Goal: Task Accomplishment & Management: Manage account settings

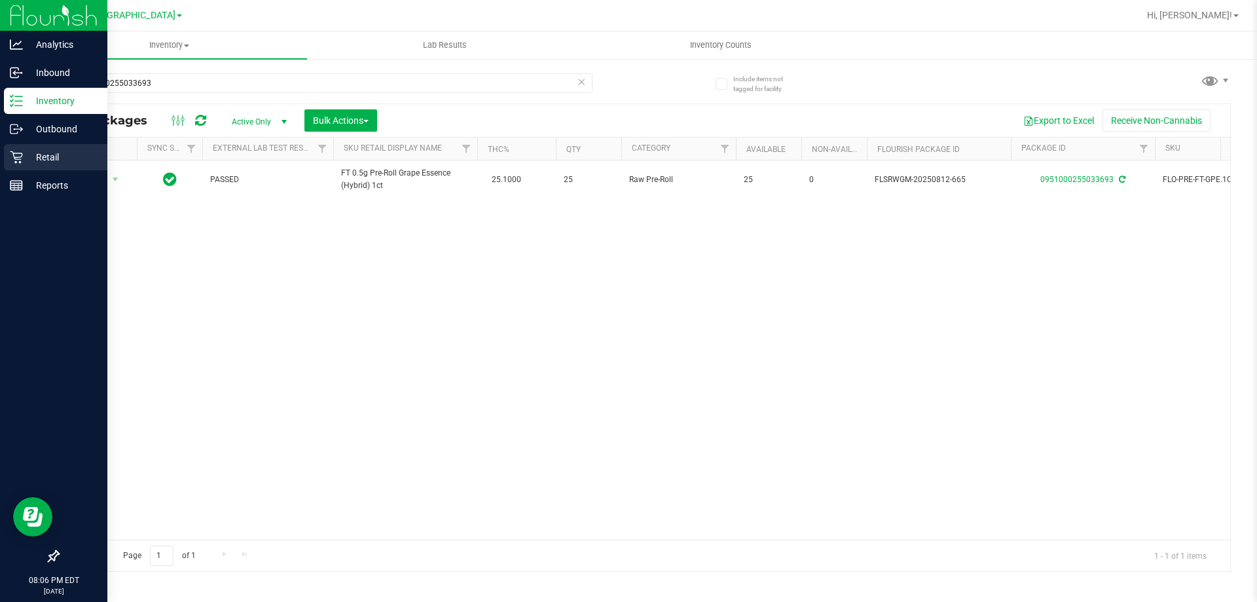
click at [20, 165] on div "Retail" at bounding box center [55, 157] width 103 height 26
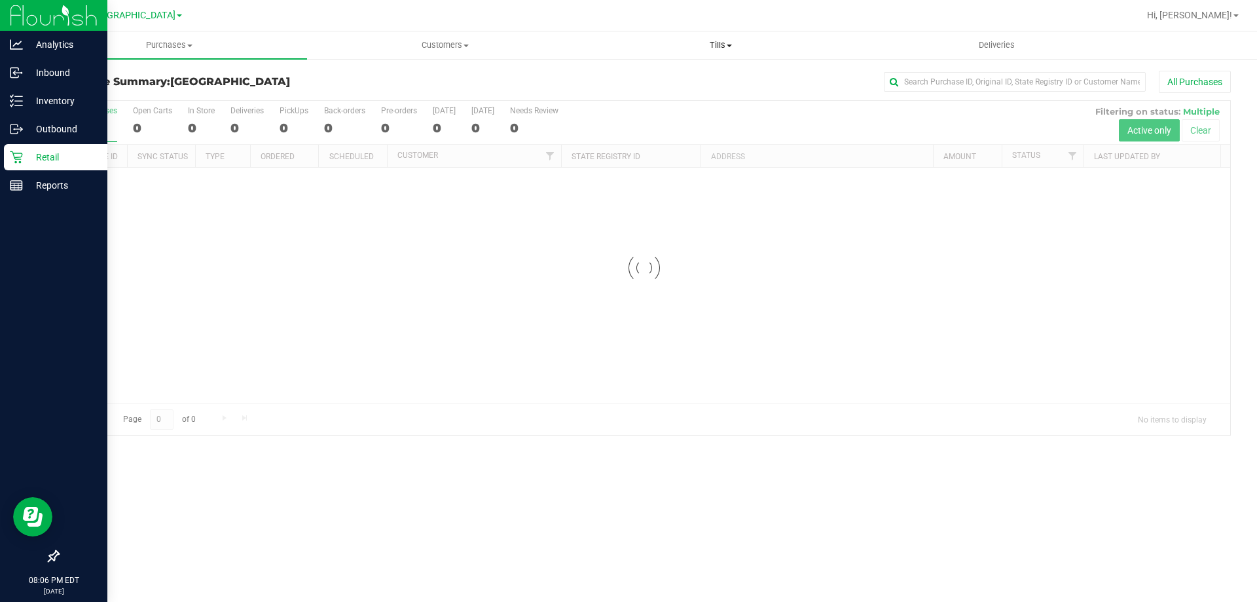
click at [708, 45] on span "Tills" at bounding box center [720, 45] width 274 height 12
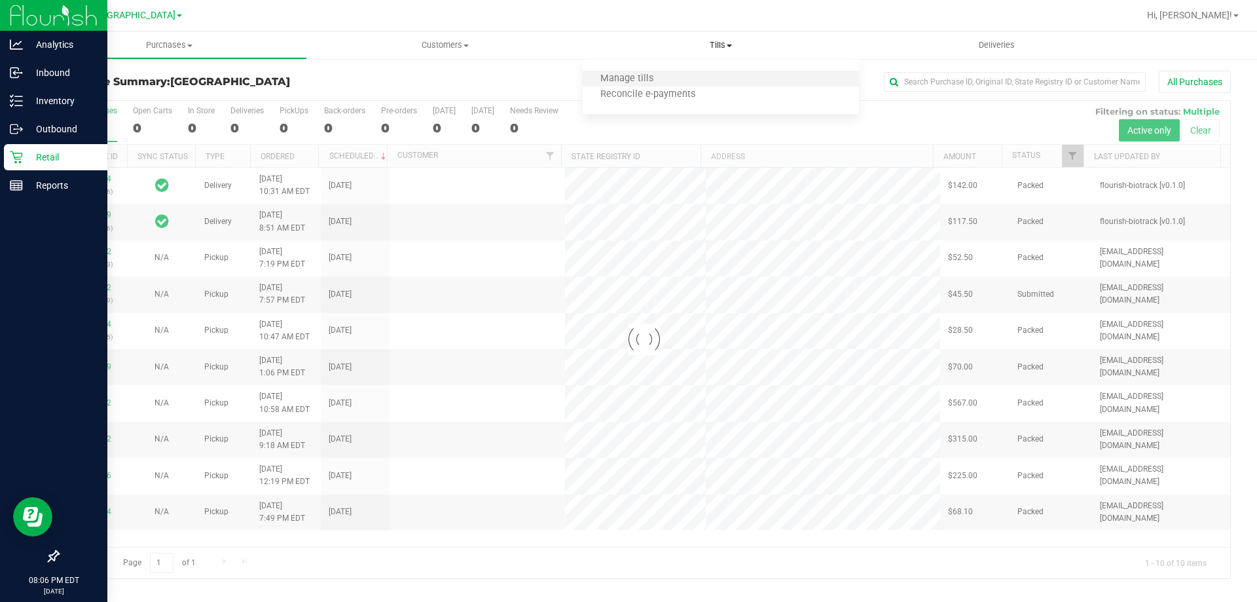
click at [683, 79] on li "Manage tills" at bounding box center [721, 79] width 276 height 16
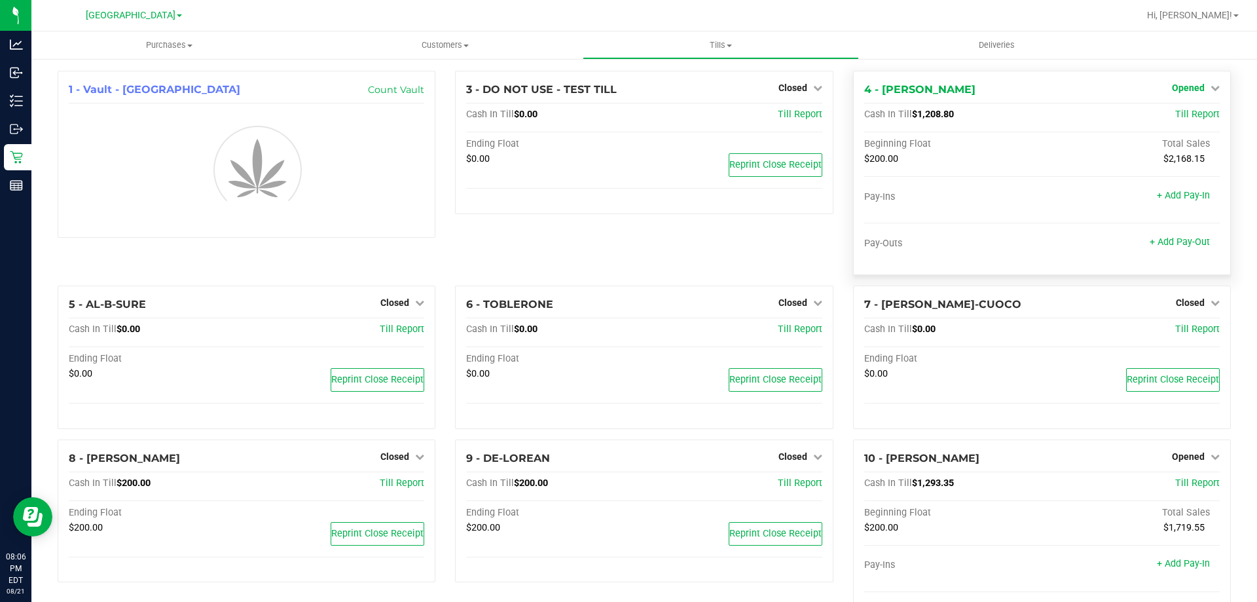
click at [1197, 86] on link "Opened" at bounding box center [1196, 87] width 48 height 10
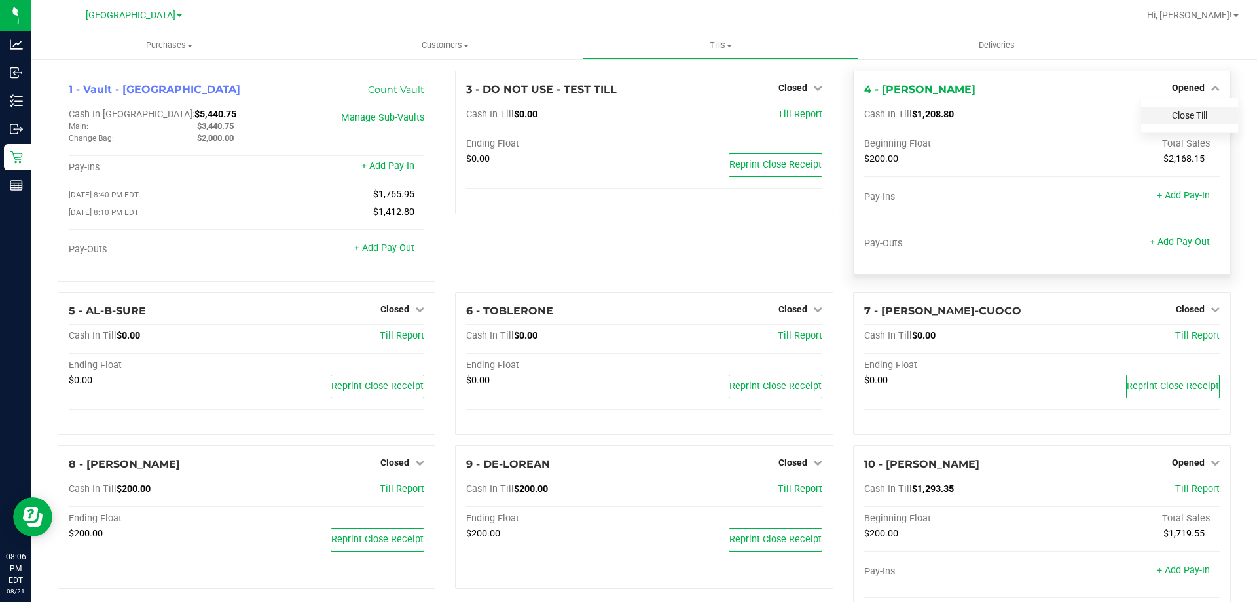
click at [1184, 116] on link "Close Till" at bounding box center [1189, 115] width 35 height 10
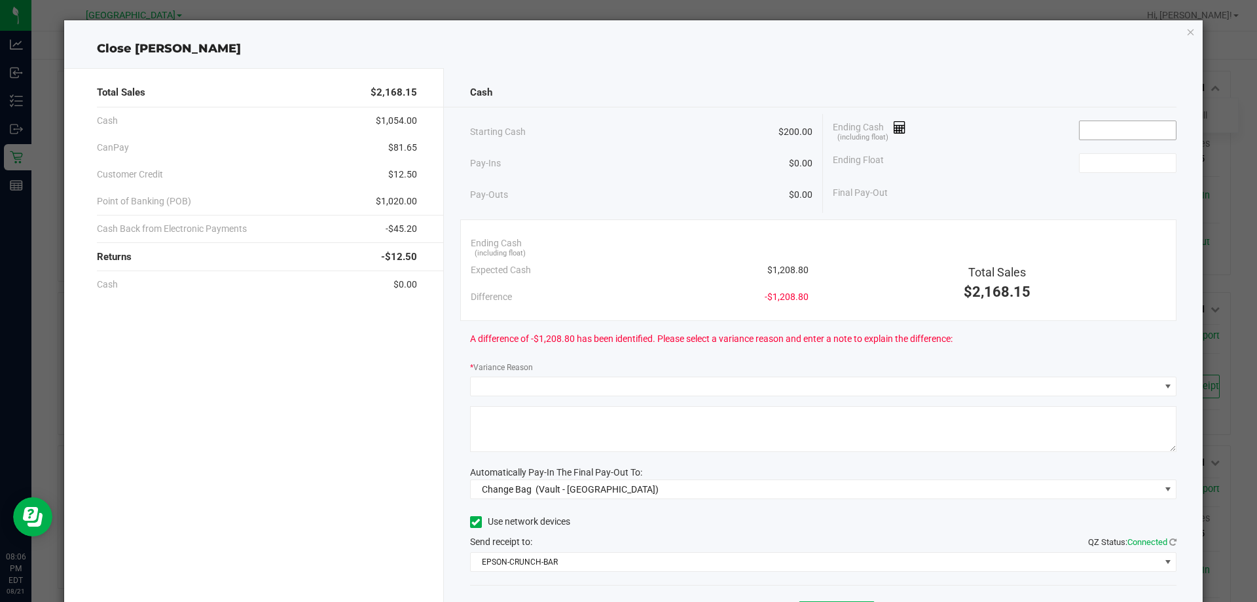
click at [1093, 130] on input at bounding box center [1128, 130] width 96 height 18
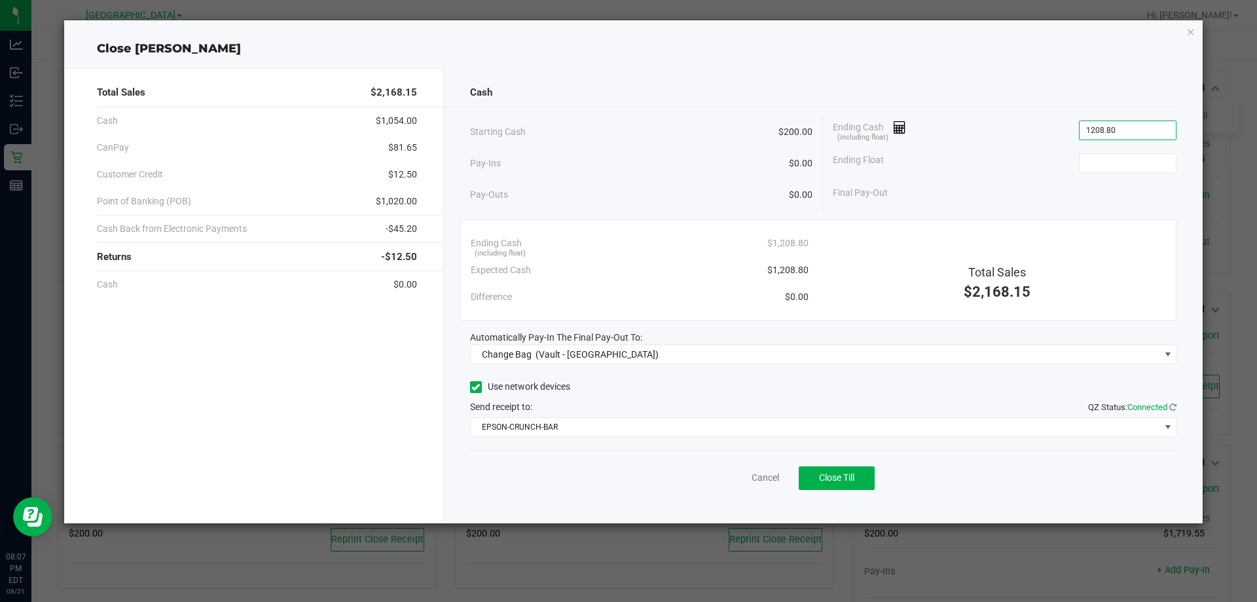
type input "$1,208.80"
type input "$200.00"
click at [985, 158] on div "Ending Float $200.00" at bounding box center [1005, 163] width 344 height 33
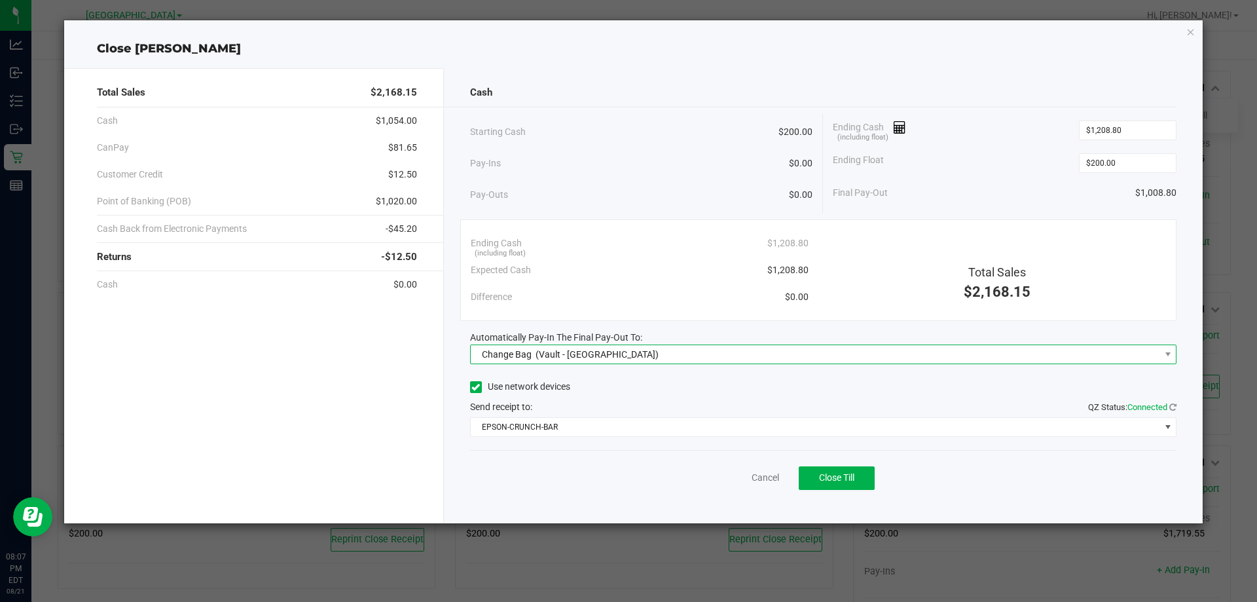
click at [868, 348] on span "Change Bag (Vault - [GEOGRAPHIC_DATA])" at bounding box center [815, 354] width 689 height 18
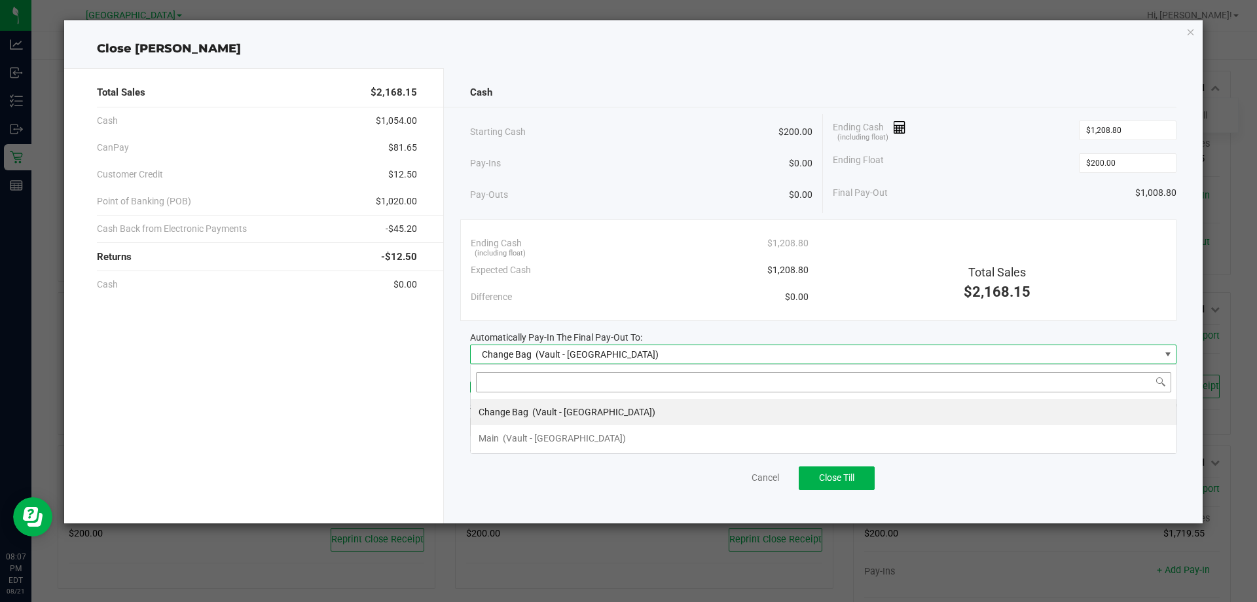
scroll to position [20, 706]
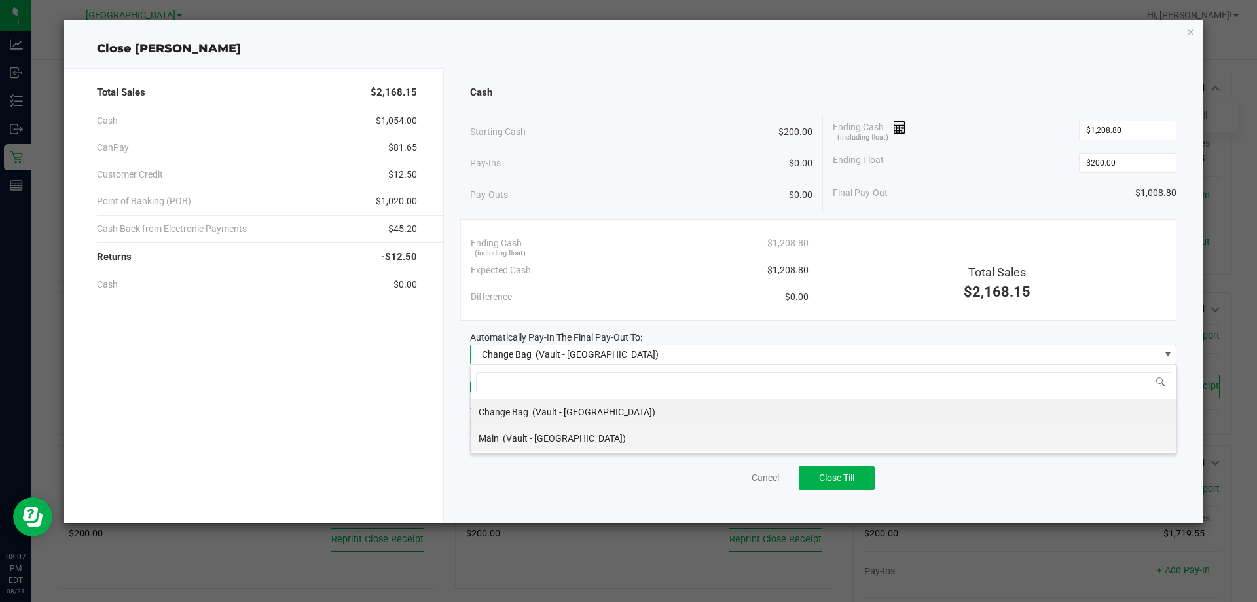
click at [574, 437] on span "(Vault - [GEOGRAPHIC_DATA])" at bounding box center [564, 438] width 123 height 10
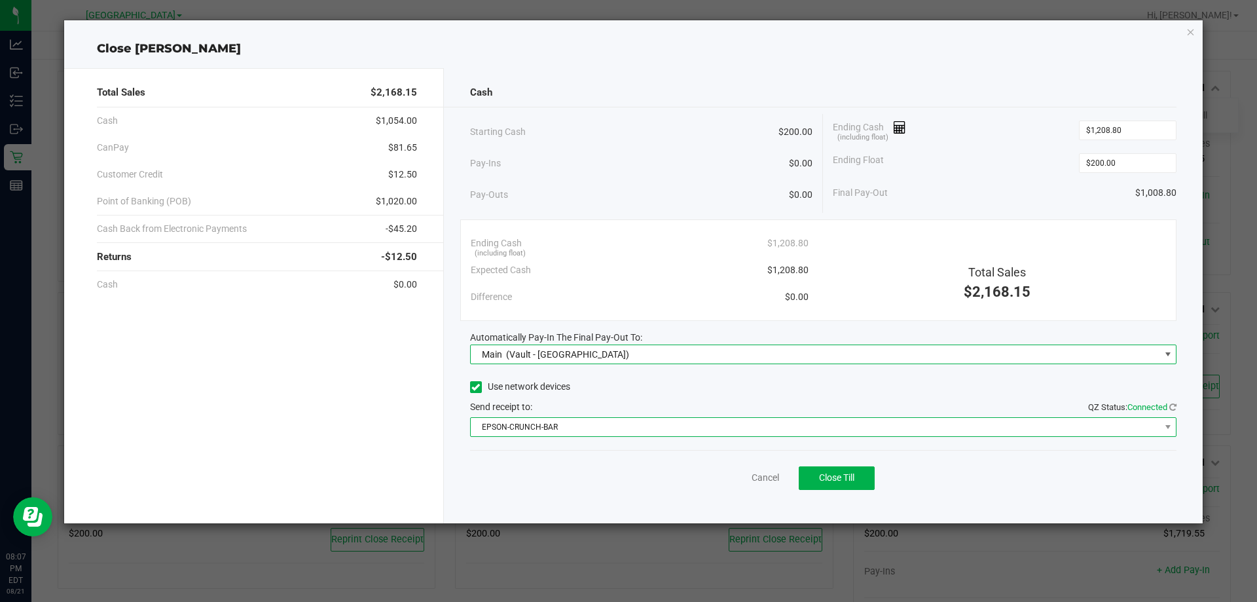
click at [581, 428] on span "EPSON-CRUNCH-BAR" at bounding box center [815, 427] width 689 height 18
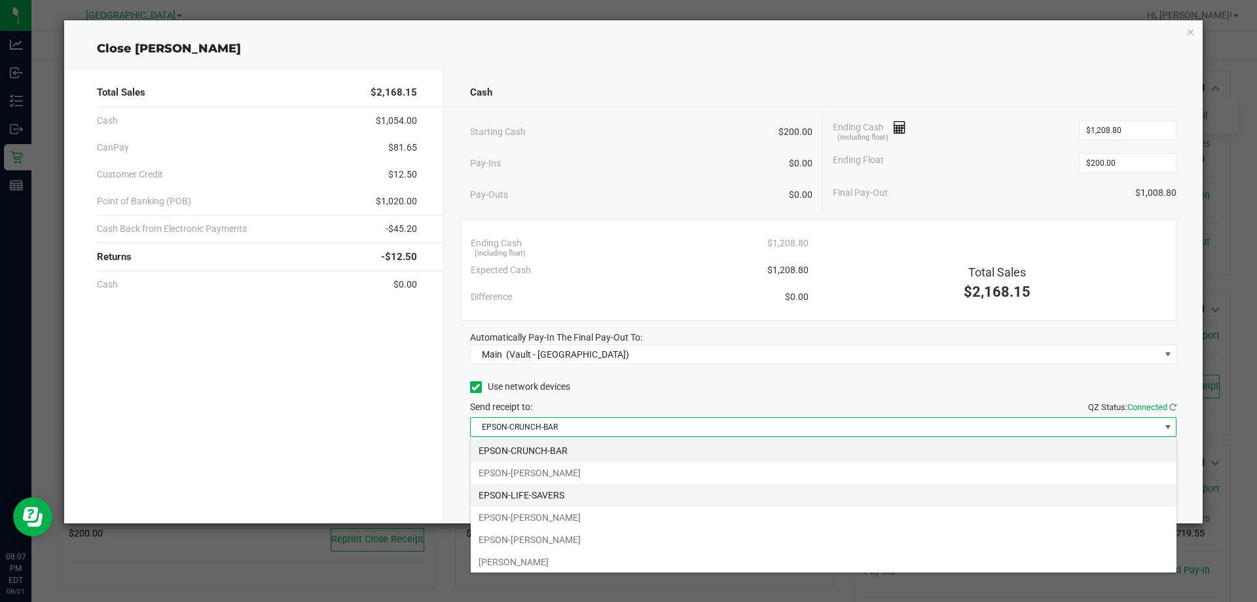
click at [543, 489] on li "EPSON-LIFE-SAVERS" at bounding box center [824, 495] width 706 height 22
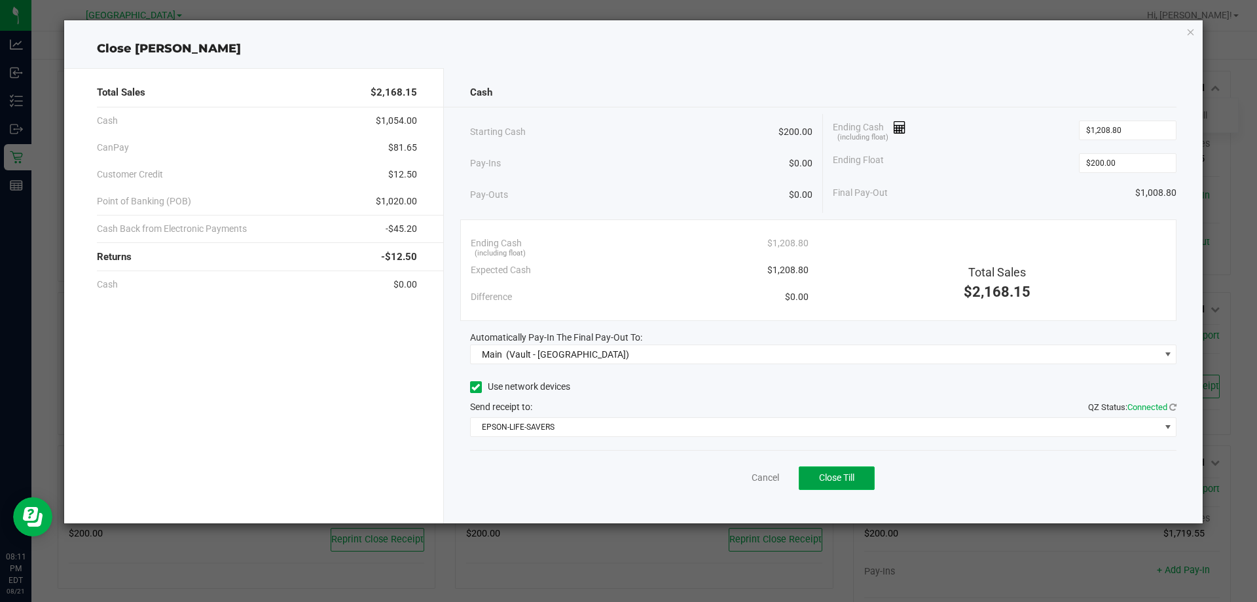
click at [845, 482] on span "Close Till" at bounding box center [836, 477] width 35 height 10
click at [1196, 39] on div "Close [PERSON_NAME] Total Sales $2,168.15 Cash $1,054.00 CanPay $81.65 Customer…" at bounding box center [633, 271] width 1139 height 503
click at [1188, 33] on icon "button" at bounding box center [1190, 32] width 9 height 16
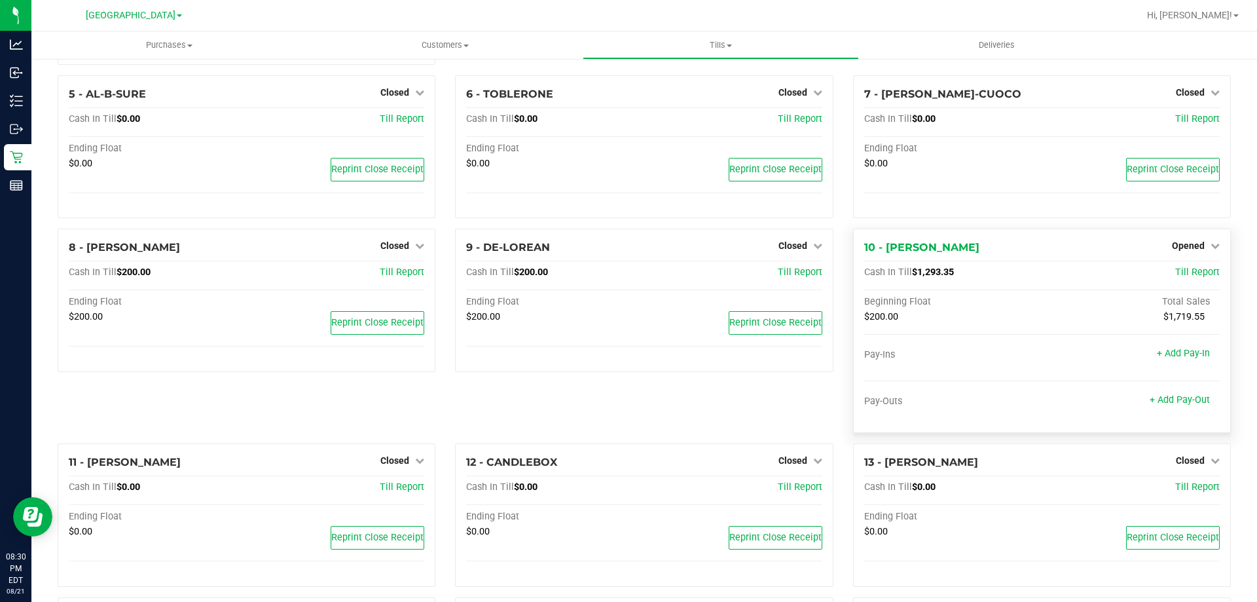
scroll to position [196, 0]
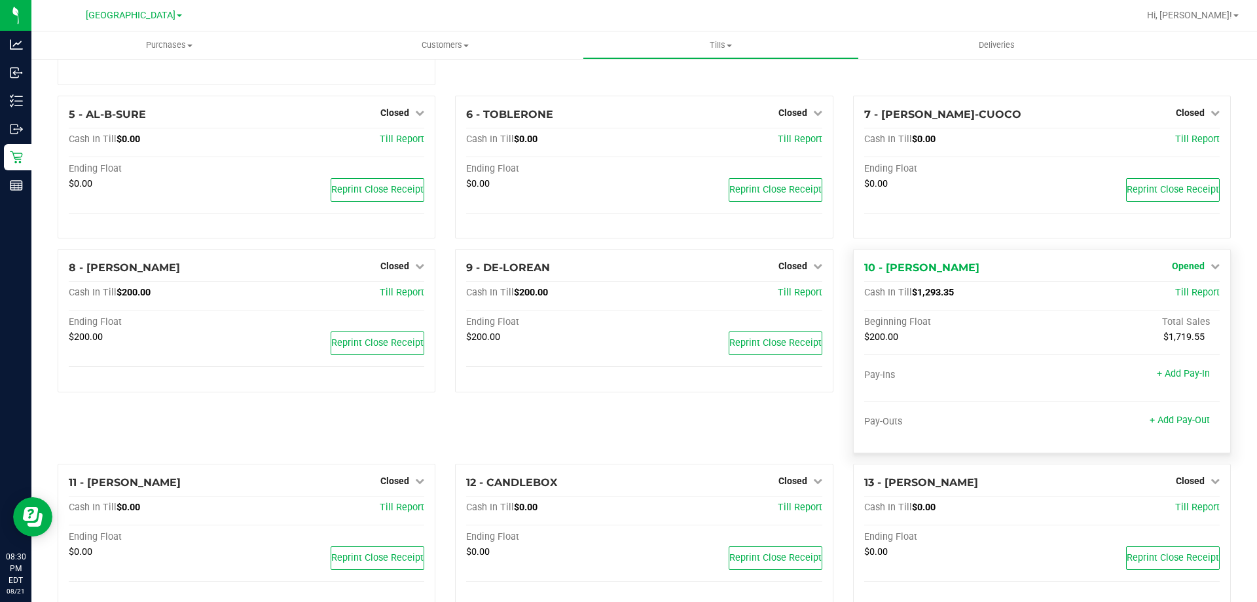
click at [1175, 268] on span "Opened" at bounding box center [1188, 266] width 33 height 10
click at [1172, 292] on link "Close Till" at bounding box center [1189, 293] width 35 height 10
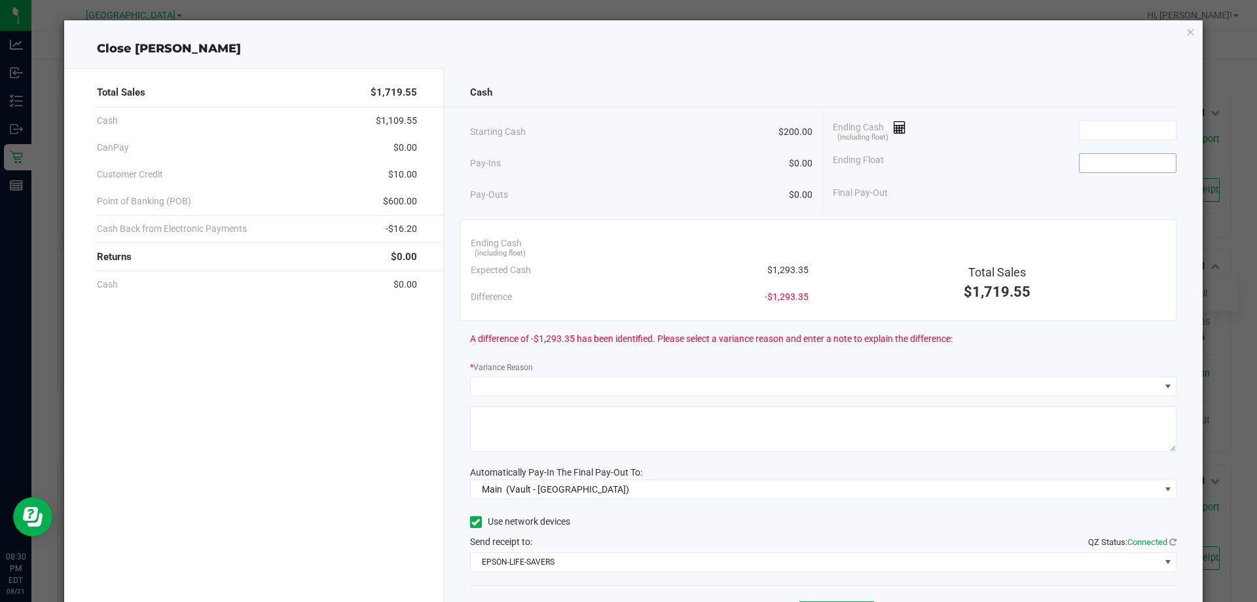
click at [1134, 164] on input at bounding box center [1128, 163] width 96 height 18
type input "$200.00"
click at [1154, 125] on input at bounding box center [1128, 130] width 96 height 18
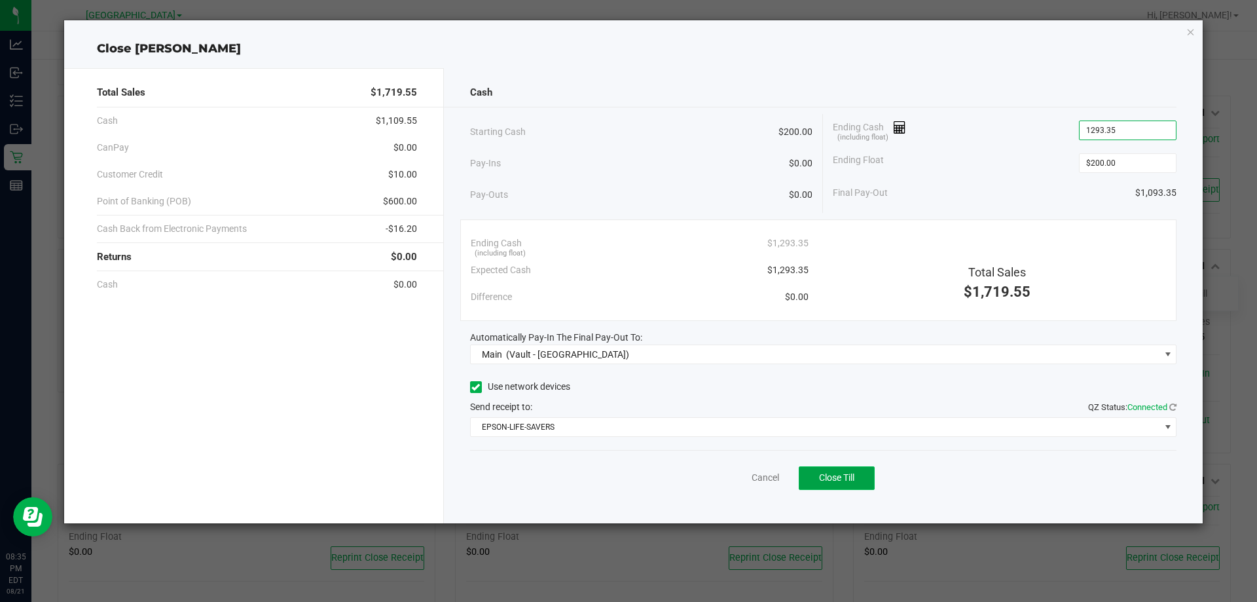
type input "$1,293.35"
click at [854, 471] on button "Close Till" at bounding box center [837, 478] width 76 height 24
click at [749, 475] on link "Dismiss" at bounding box center [736, 478] width 31 height 14
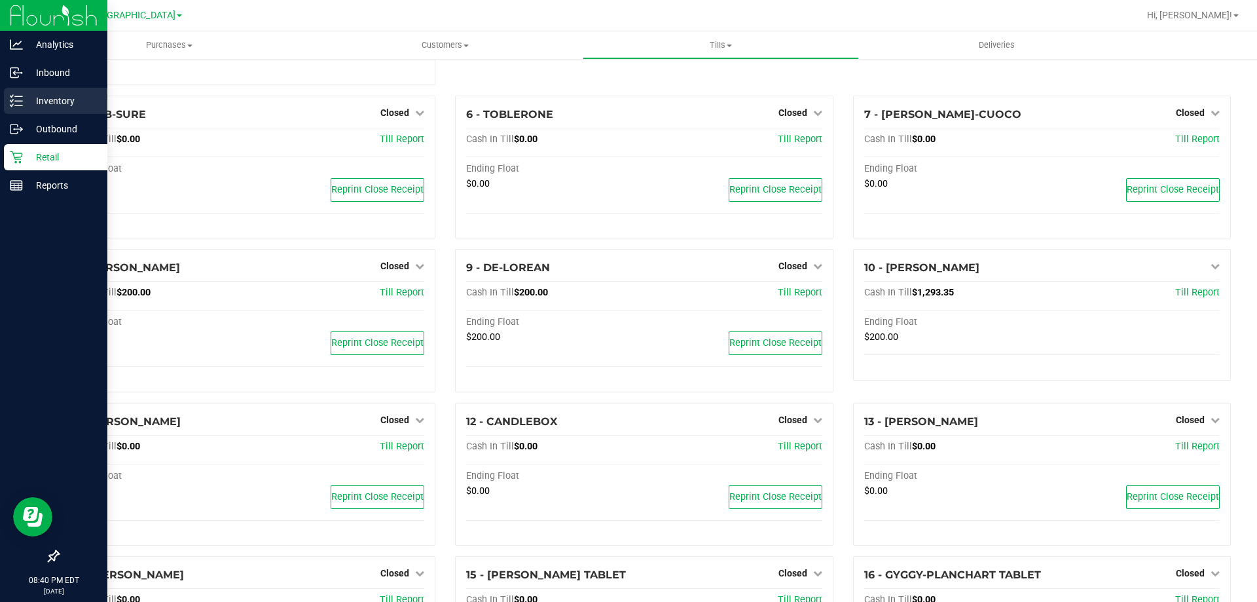
click at [26, 100] on p "Inventory" at bounding box center [62, 101] width 79 height 16
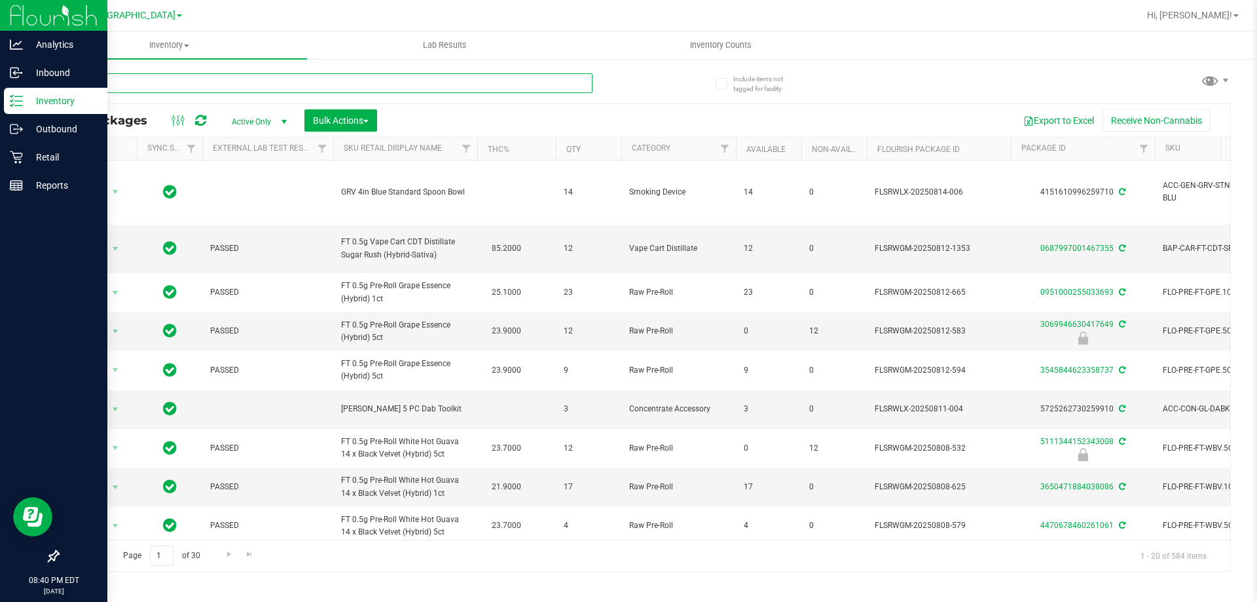
click at [271, 73] on input "text" at bounding box center [325, 83] width 535 height 20
type input "ATM"
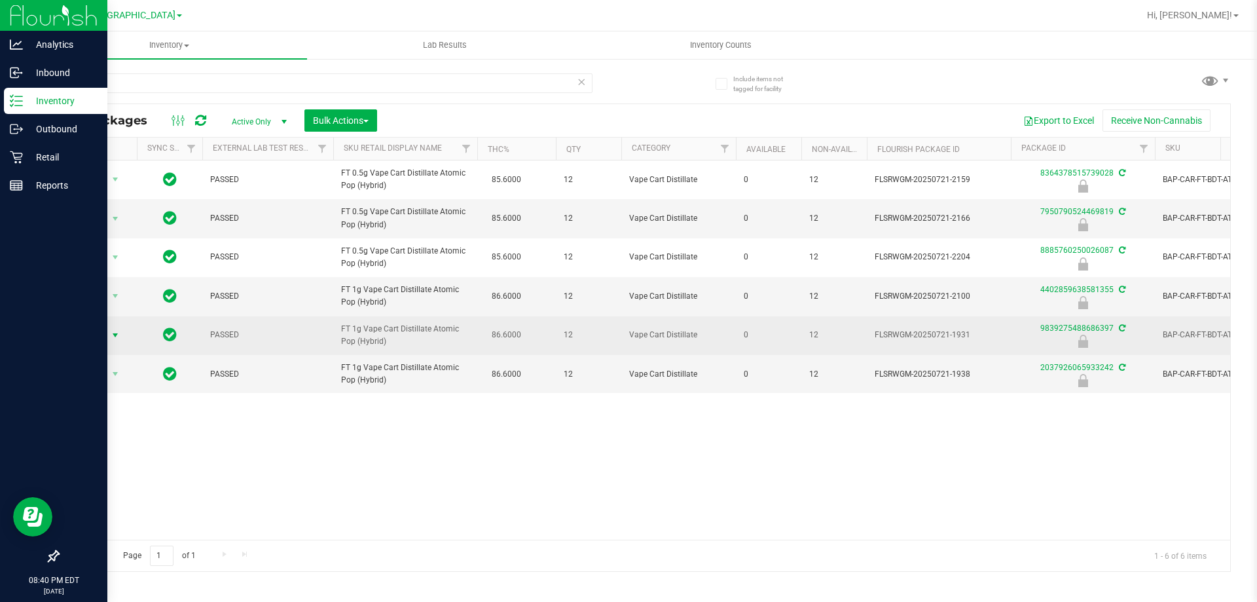
click at [95, 334] on span "Action" at bounding box center [88, 335] width 35 height 18
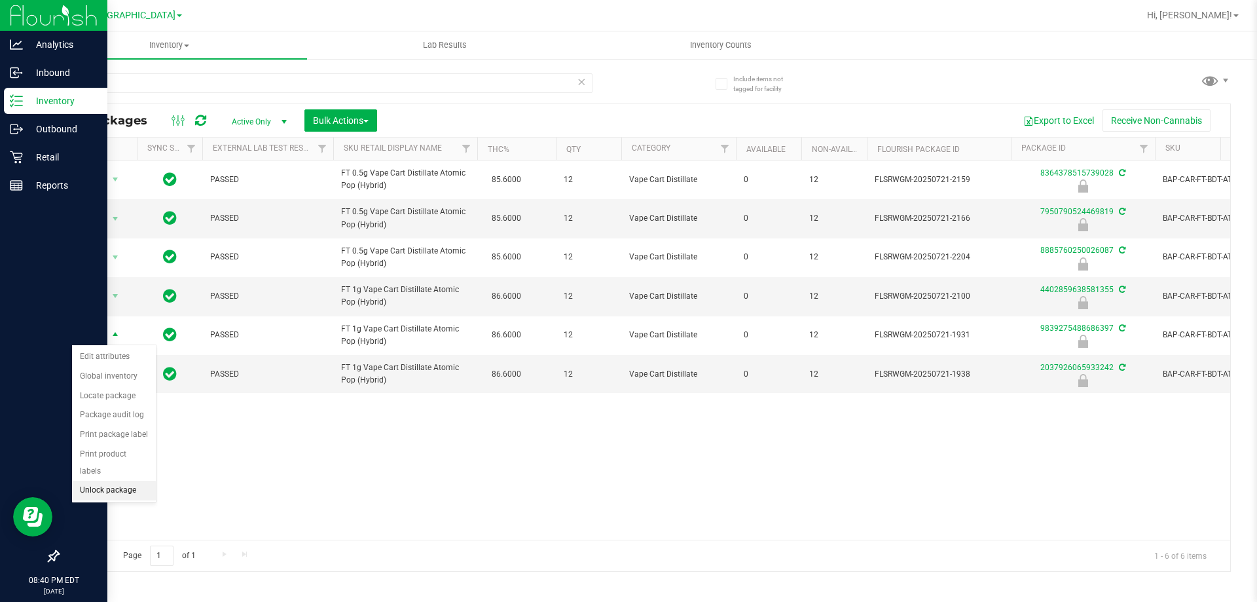
click at [134, 481] on li "Unlock package" at bounding box center [114, 491] width 84 height 20
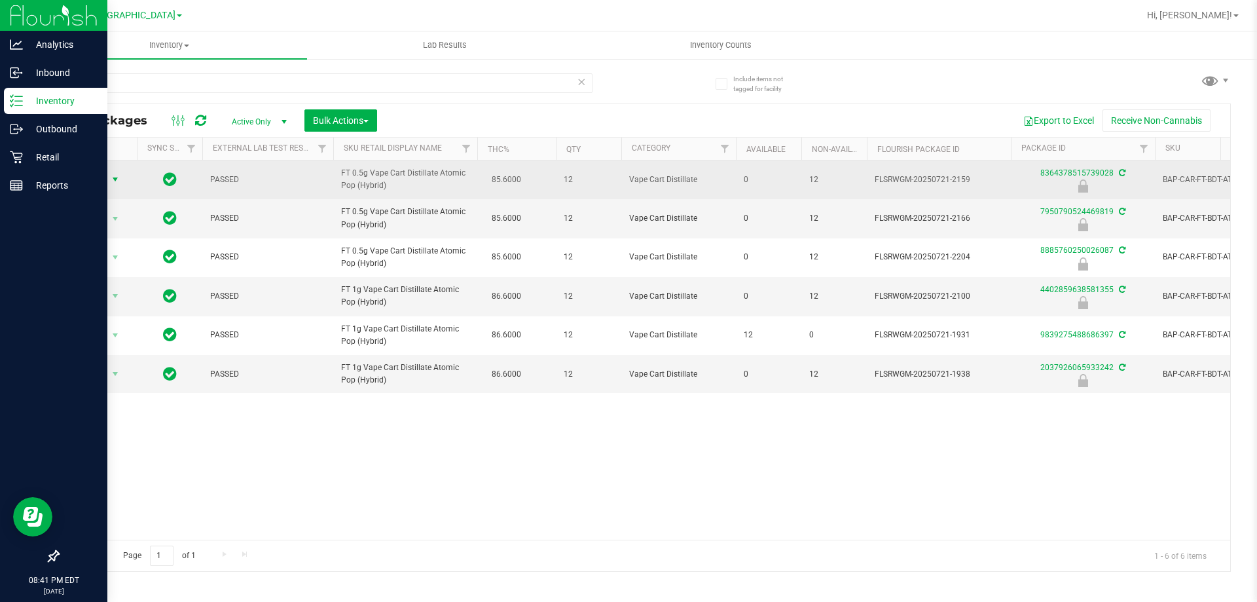
click at [111, 182] on span "select" at bounding box center [115, 179] width 10 height 10
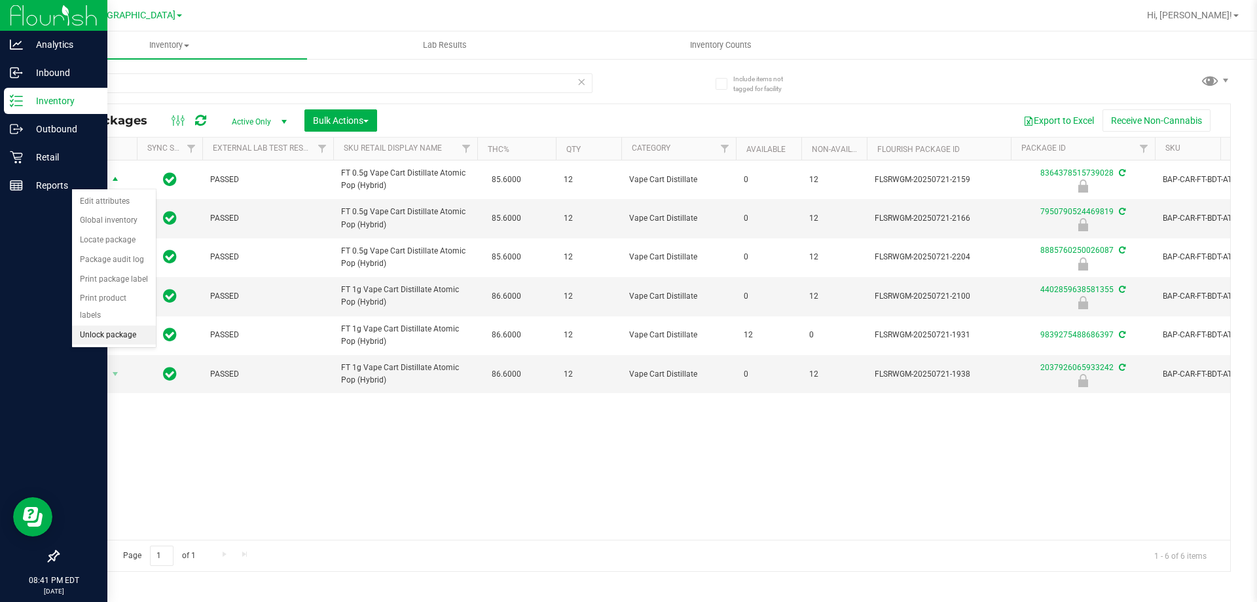
click at [126, 325] on li "Unlock package" at bounding box center [114, 335] width 84 height 20
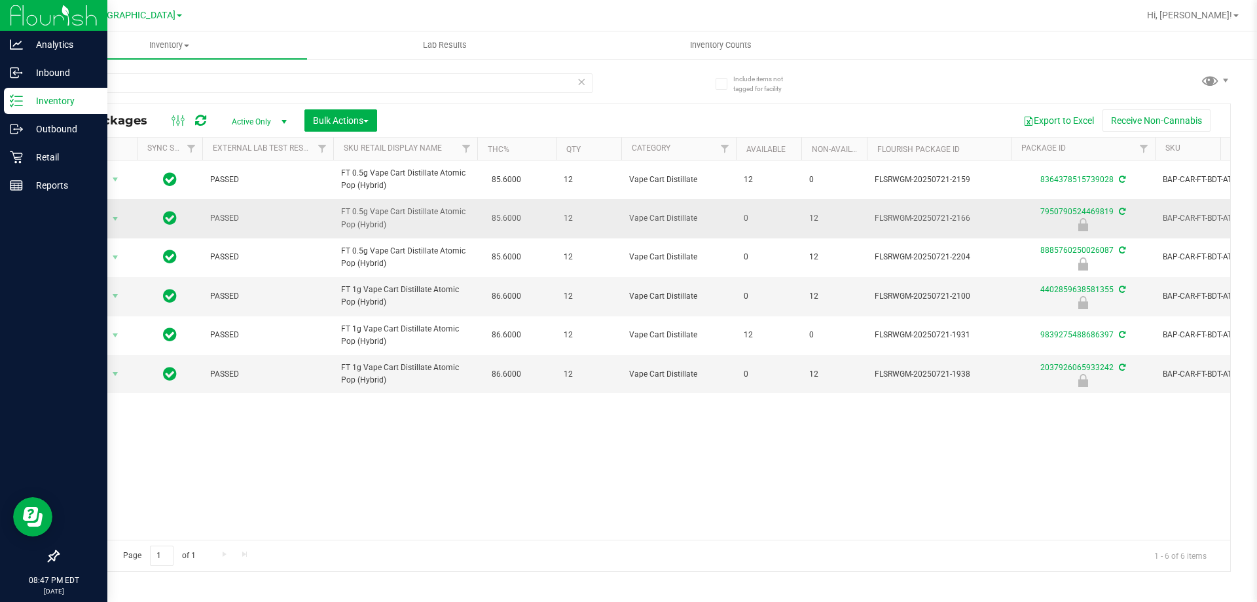
click at [429, 213] on span "FT 0.5g Vape Cart Distillate Atomic Pop (Hybrid)" at bounding box center [405, 218] width 128 height 25
